Goal: Task Accomplishment & Management: Use online tool/utility

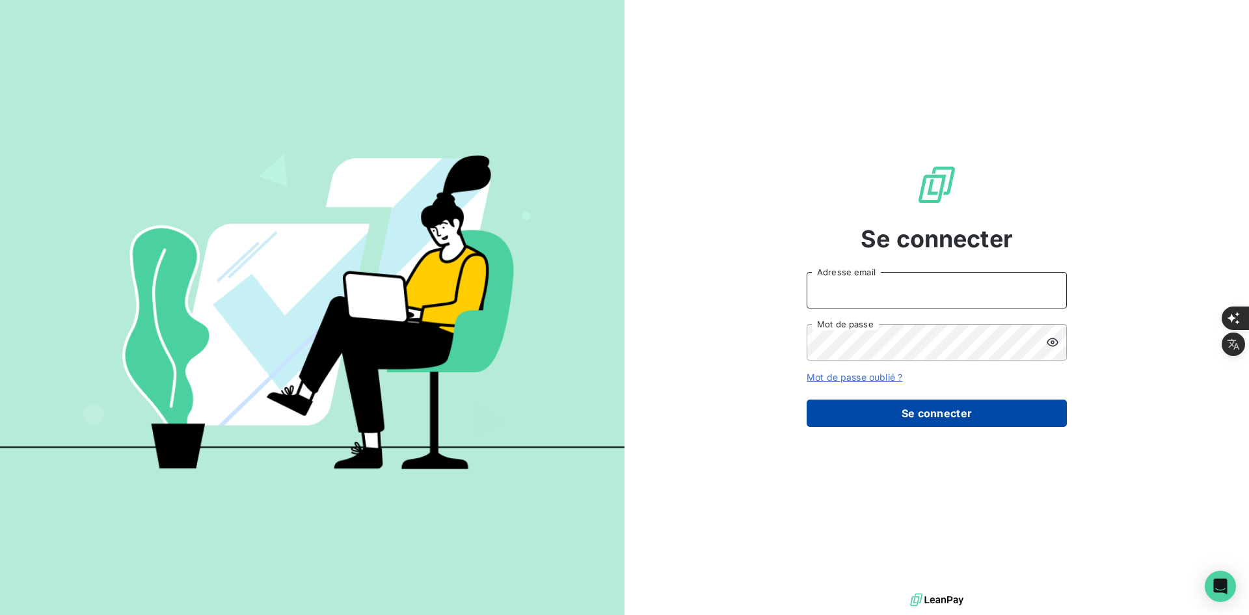
type input "[PERSON_NAME][EMAIL_ADDRESS][DOMAIN_NAME]"
click at [881, 410] on button "Se connecter" at bounding box center [936, 412] width 260 height 27
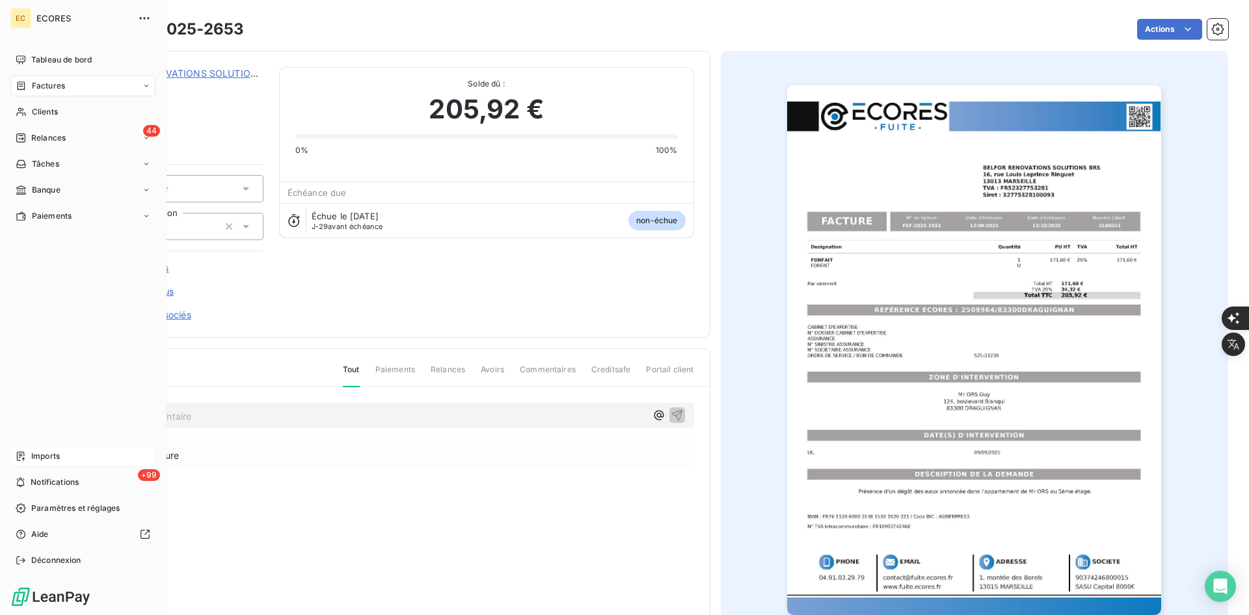
click at [53, 461] on span "Imports" at bounding box center [45, 456] width 29 height 12
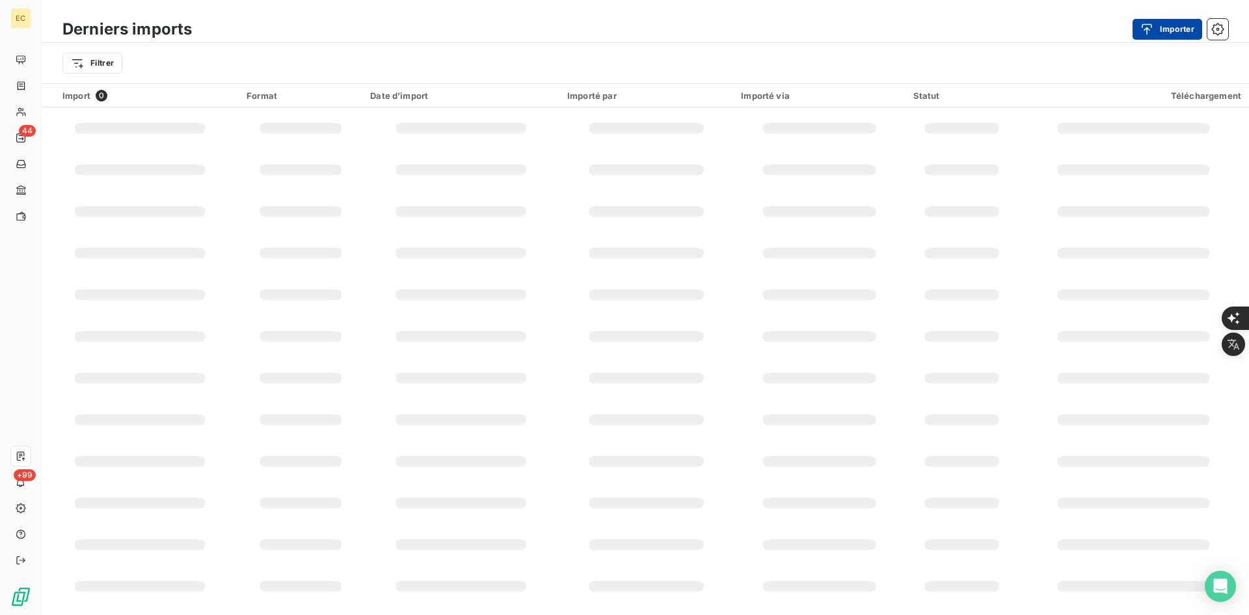
click at [1159, 29] on button "Importer" at bounding box center [1167, 29] width 70 height 21
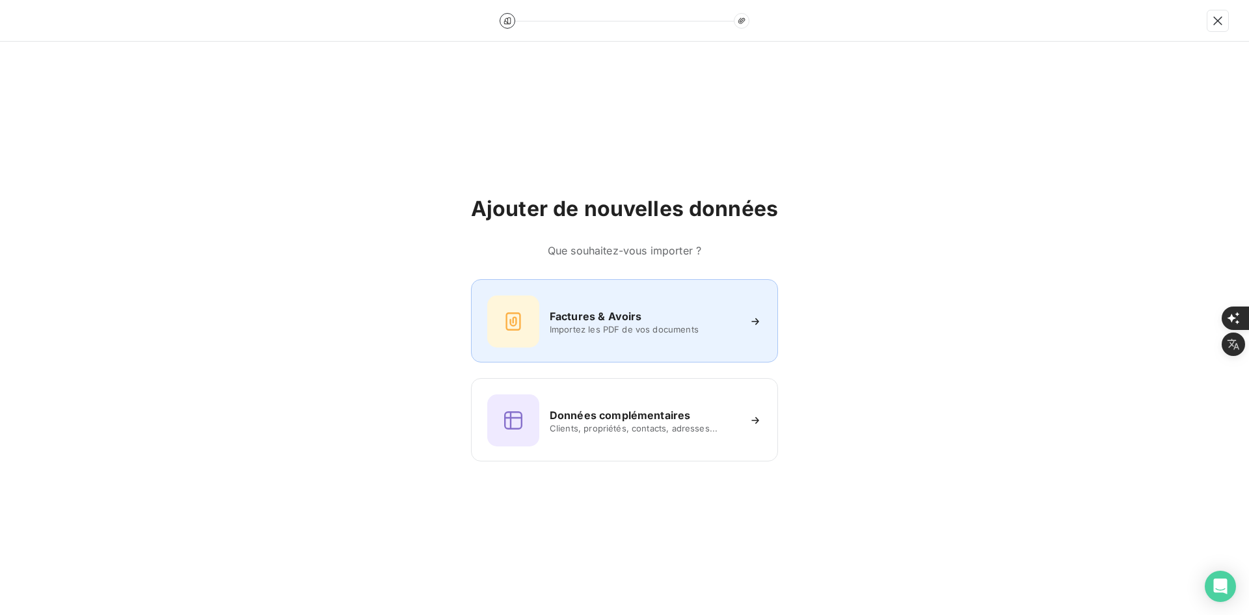
click at [572, 360] on div "Factures & Avoirs Importez les PDF de vos documents" at bounding box center [624, 320] width 307 height 83
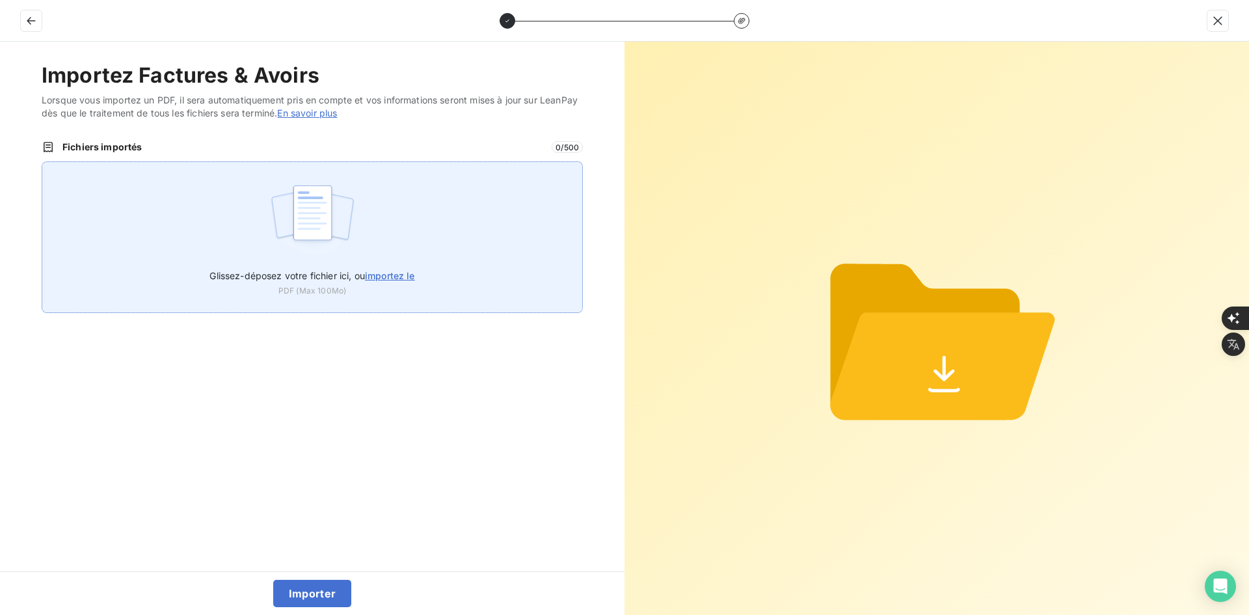
click at [345, 215] on img at bounding box center [312, 219] width 86 height 83
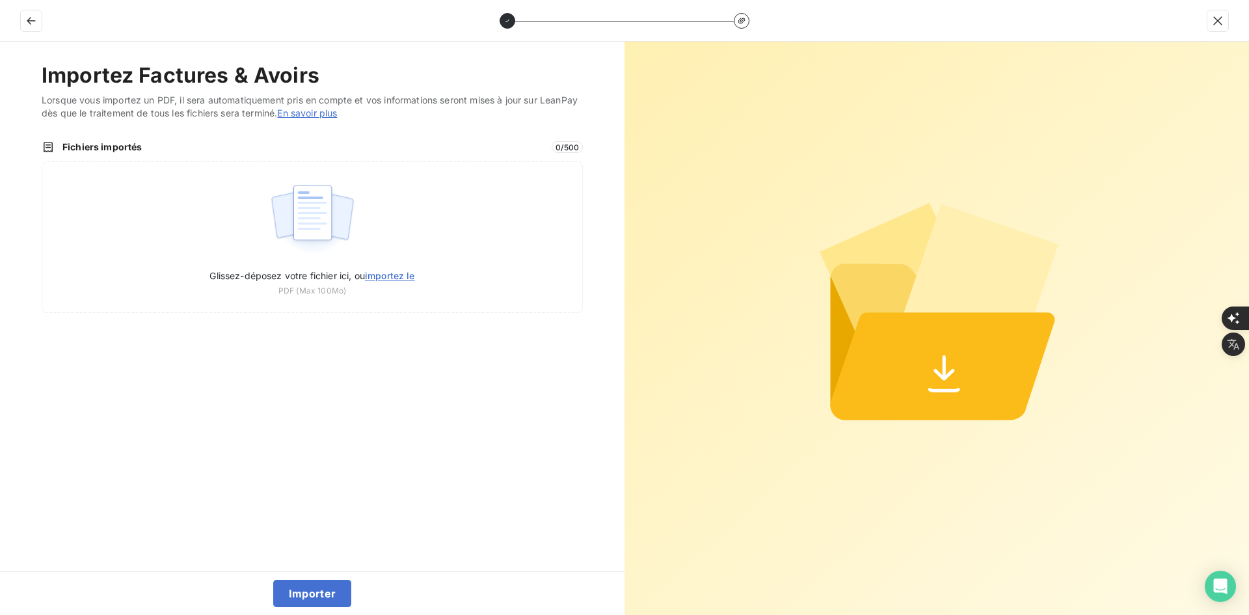
type input "C:\fakepath\FEF-2025-2675.pdf"
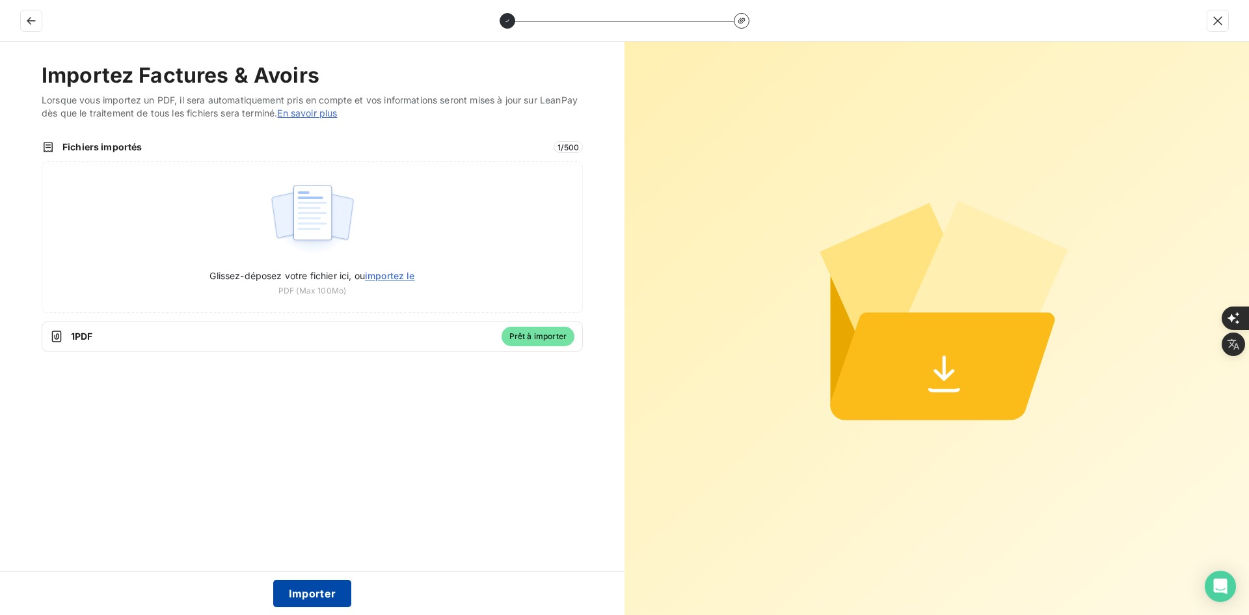
click at [311, 589] on button "Importer" at bounding box center [312, 592] width 79 height 27
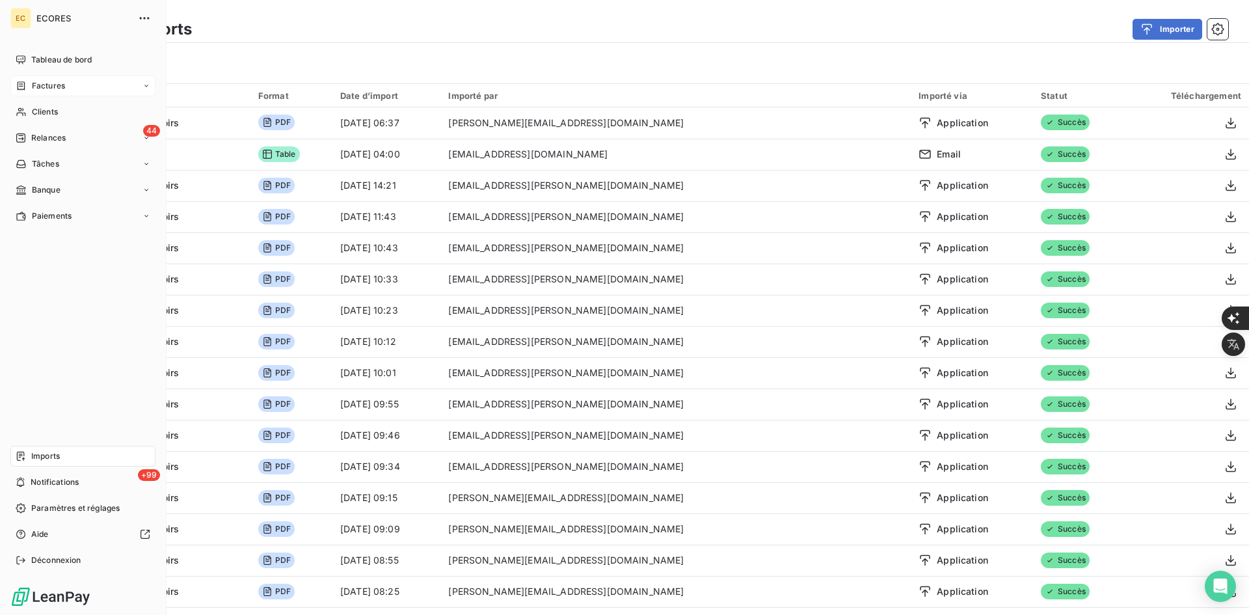
click at [32, 81] on span "Factures" at bounding box center [48, 86] width 33 height 12
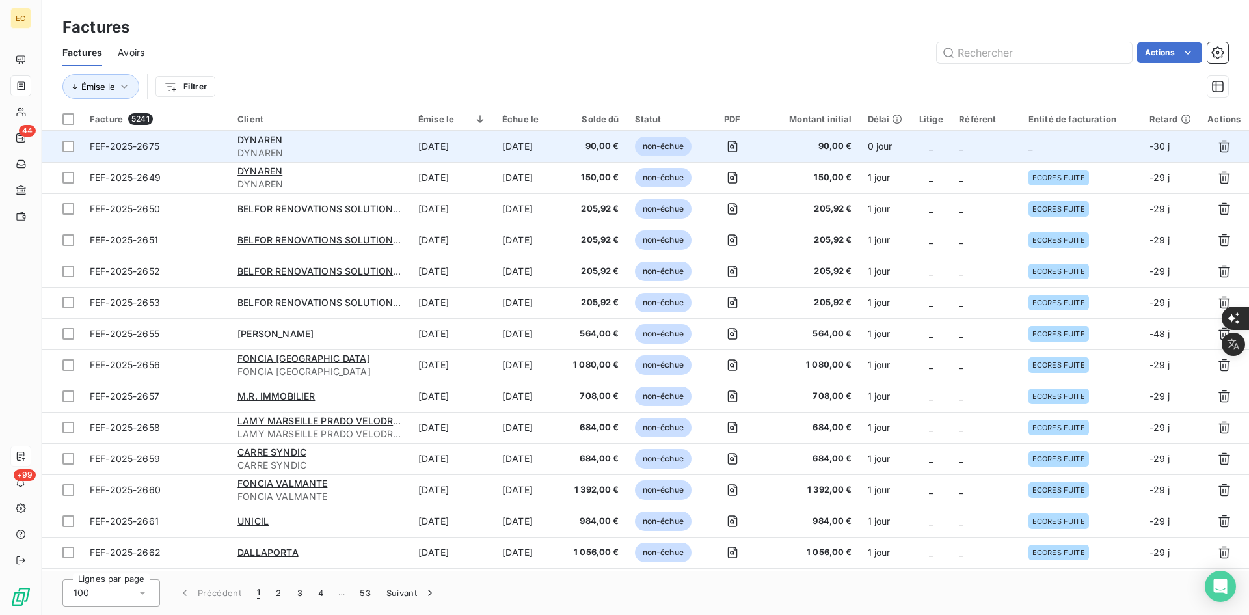
click at [929, 146] on span "_" at bounding box center [931, 145] width 4 height 11
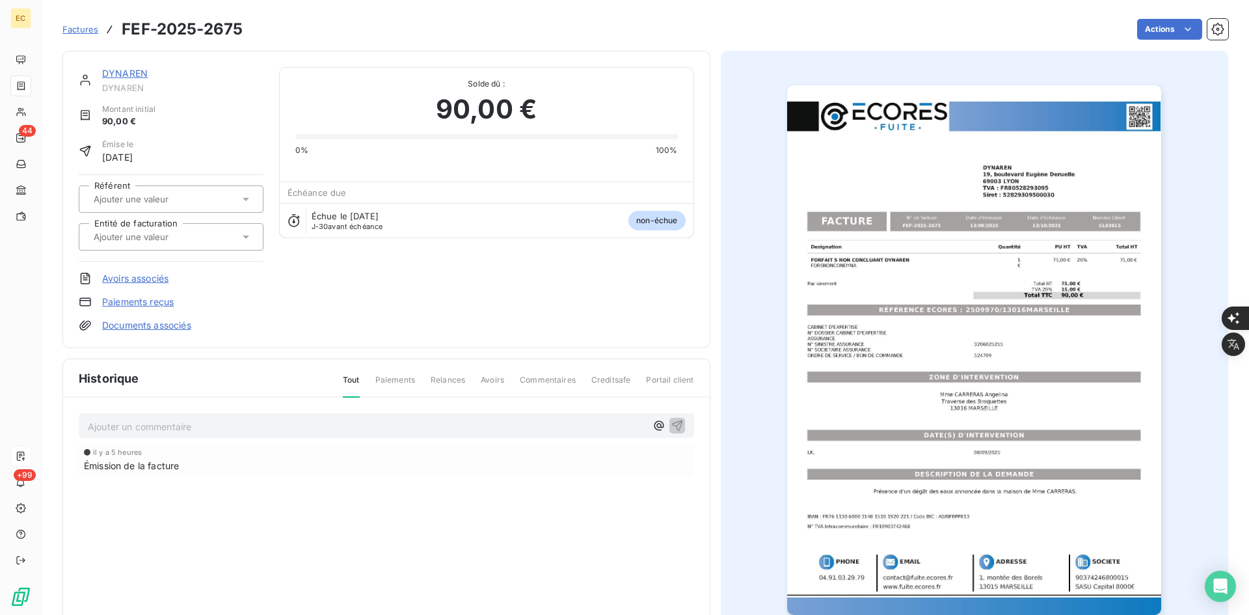
click at [220, 239] on div at bounding box center [165, 236] width 150 height 17
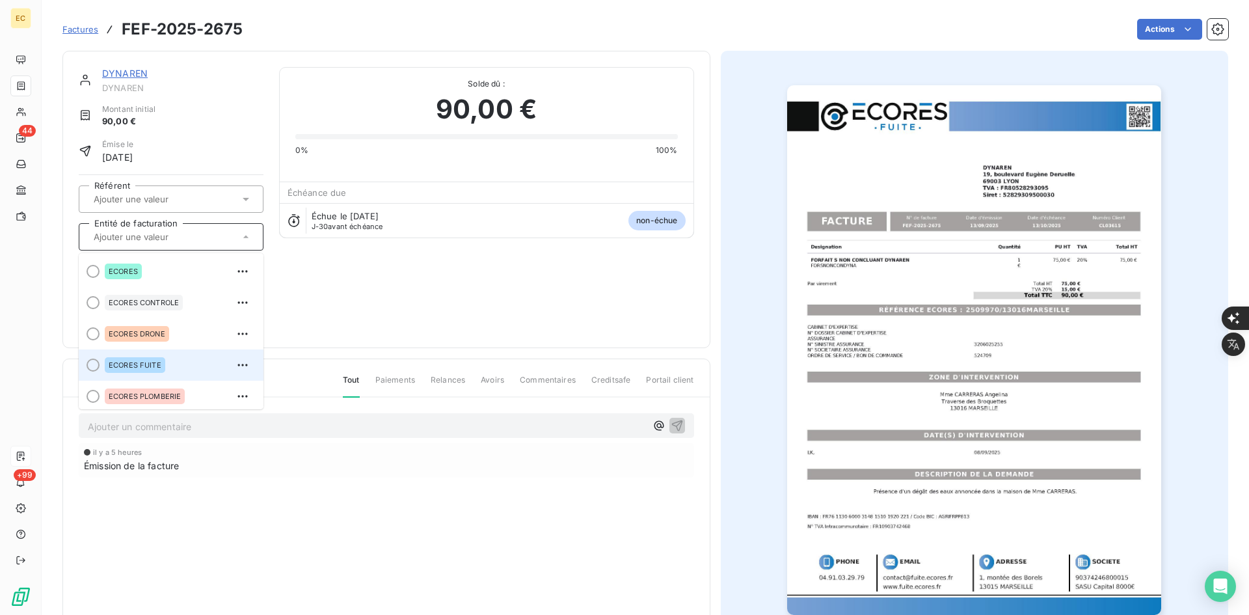
click at [161, 352] on li "ECORES FUITE" at bounding box center [171, 364] width 185 height 31
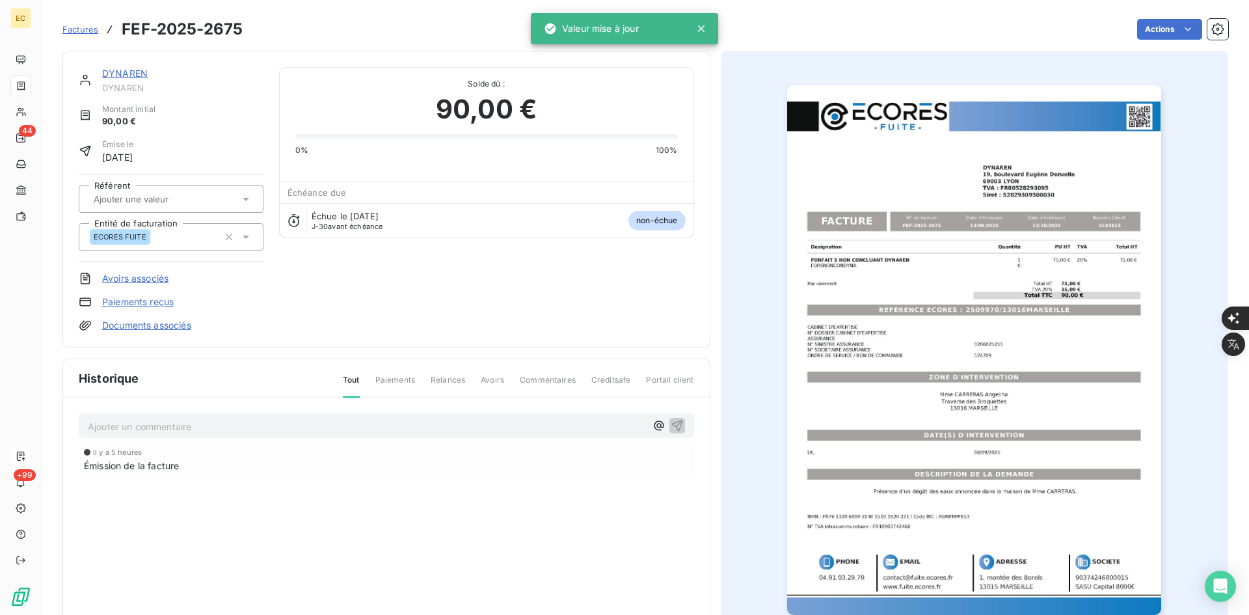
click at [166, 319] on link "Documents associés" at bounding box center [146, 325] width 89 height 13
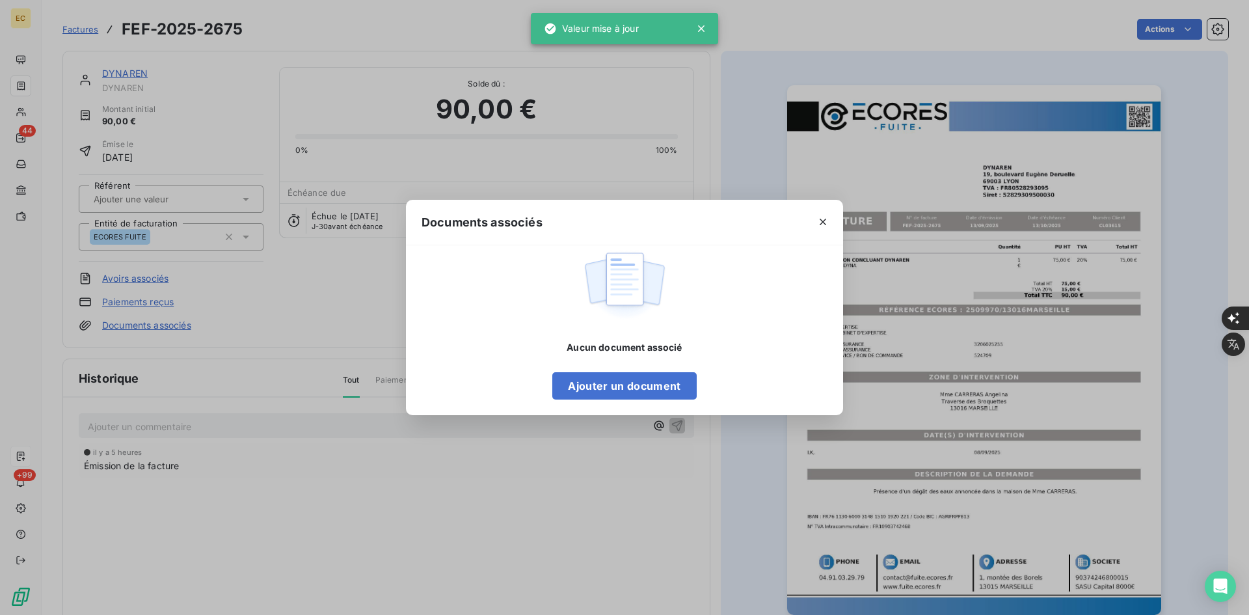
click at [166, 323] on div "Documents associés Aucun document associé Ajouter un document" at bounding box center [624, 307] width 1249 height 615
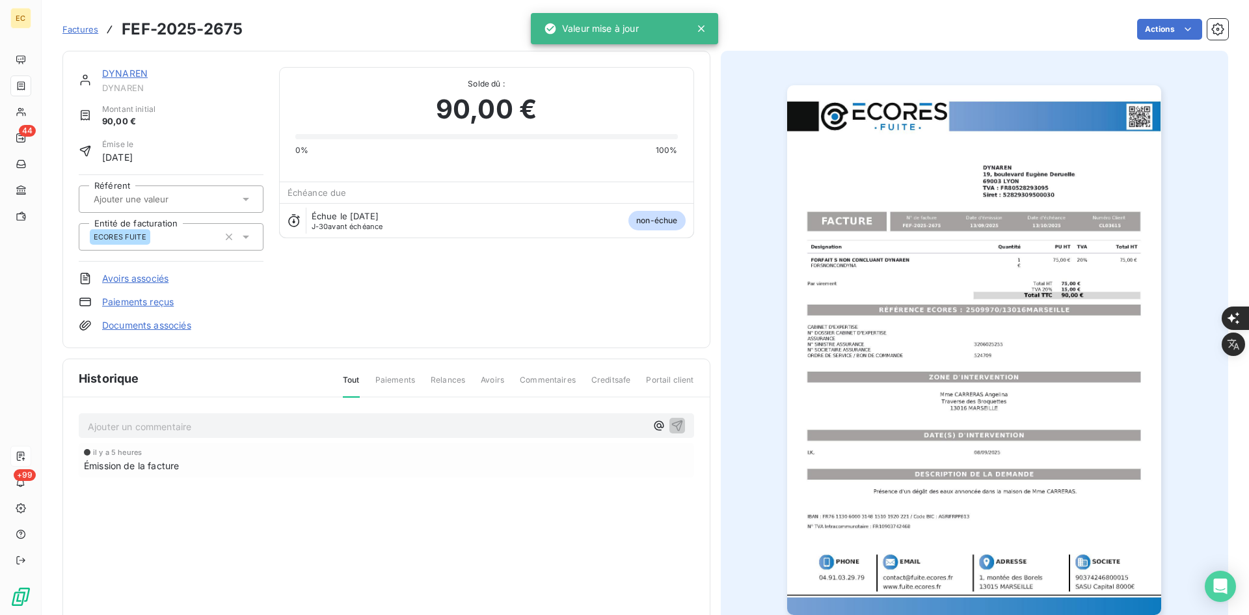
click at [179, 328] on link "Documents associés" at bounding box center [146, 325] width 89 height 13
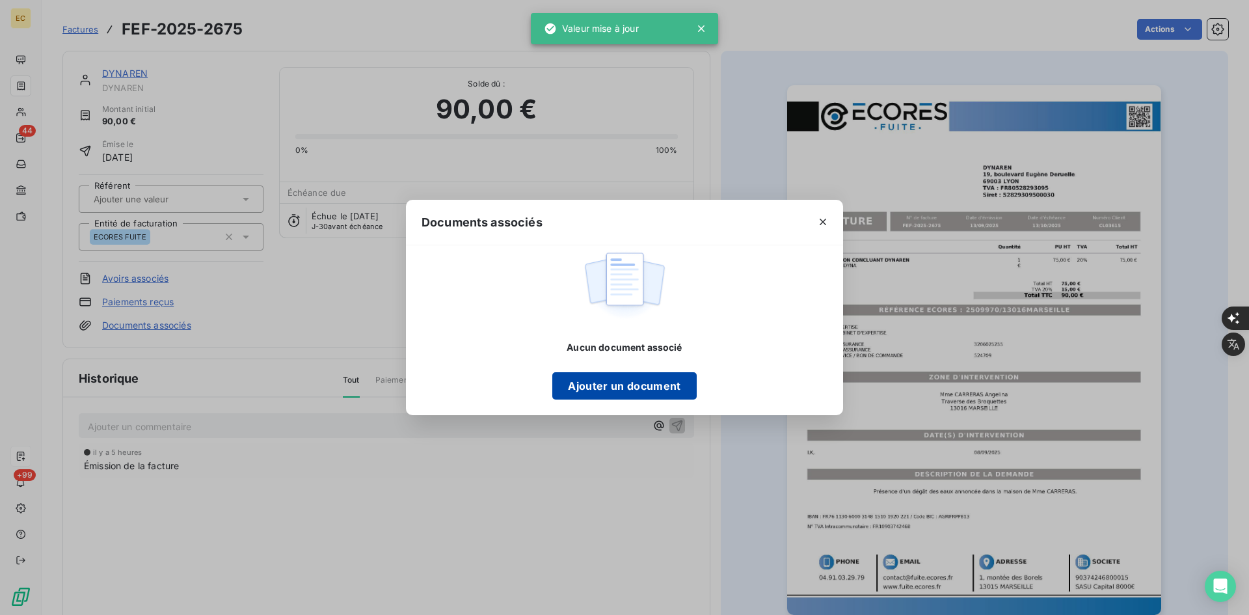
click at [578, 379] on button "Ajouter un document" at bounding box center [624, 385] width 144 height 27
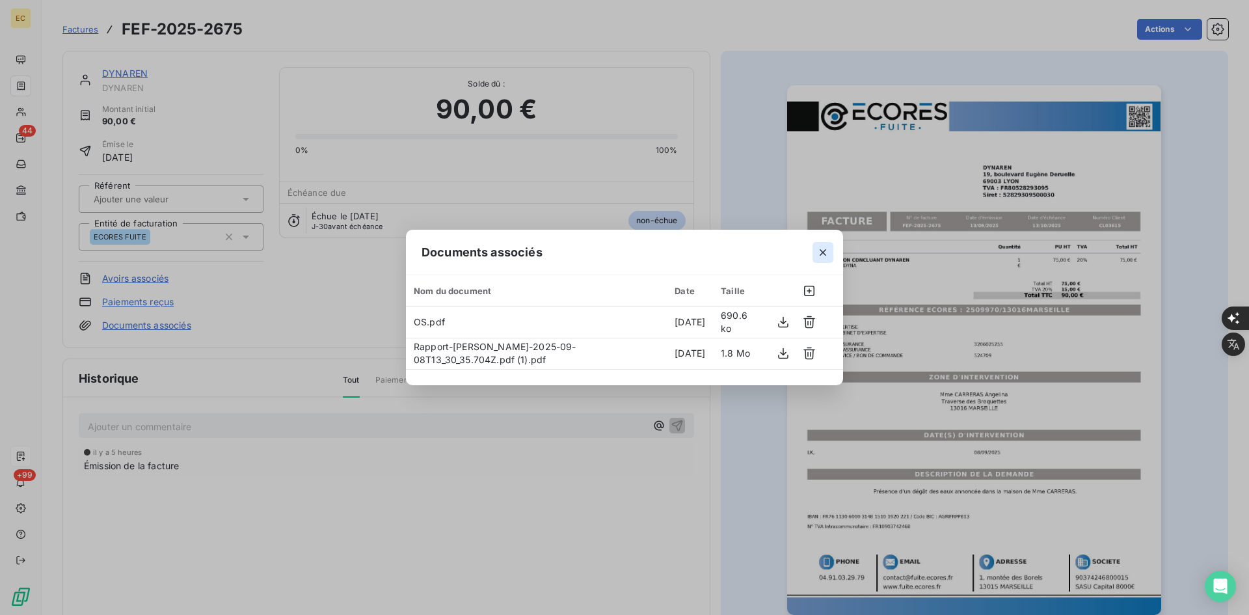
click at [828, 248] on icon "button" at bounding box center [822, 252] width 13 height 13
